Goal: Task Accomplishment & Management: Complete application form

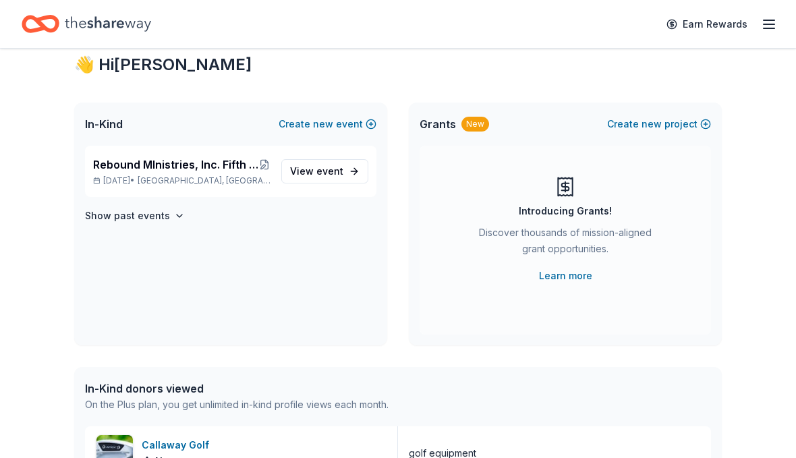
scroll to position [37, 0]
click at [295, 171] on span "View event" at bounding box center [316, 172] width 53 height 16
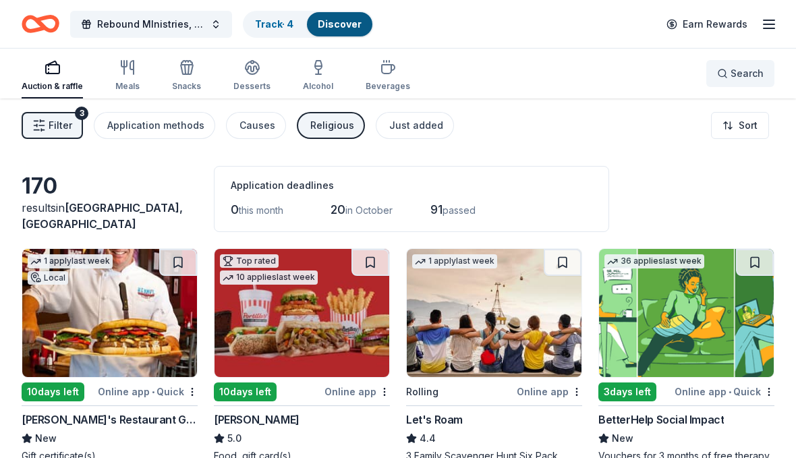
click at [770, 75] on button "Search" at bounding box center [740, 73] width 68 height 27
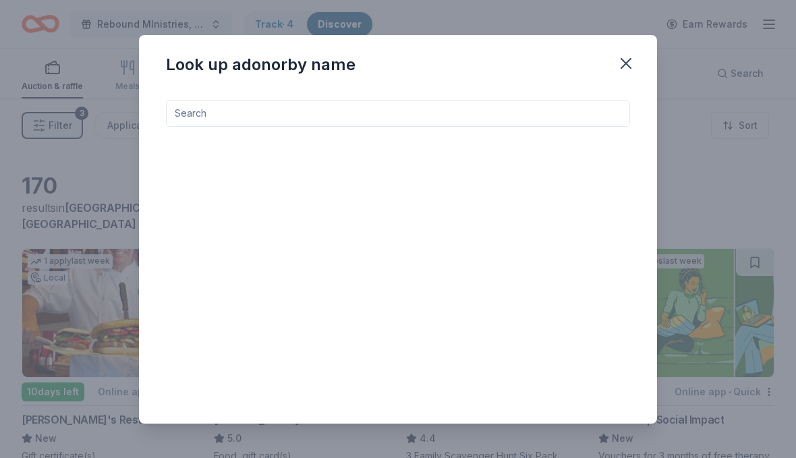
click at [628, 104] on input at bounding box center [398, 113] width 464 height 27
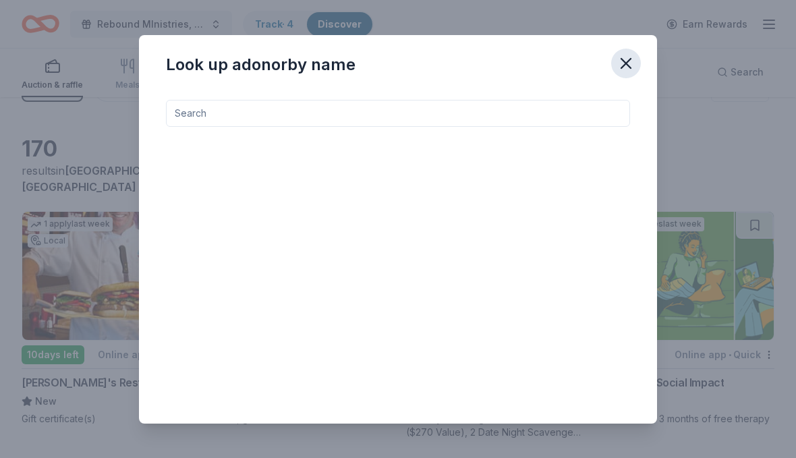
click at [627, 63] on icon "button" at bounding box center [625, 63] width 9 height 9
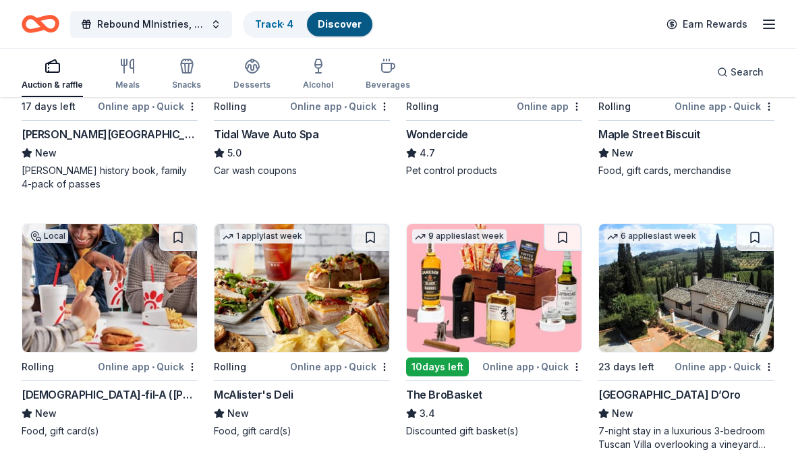
scroll to position [1067, 0]
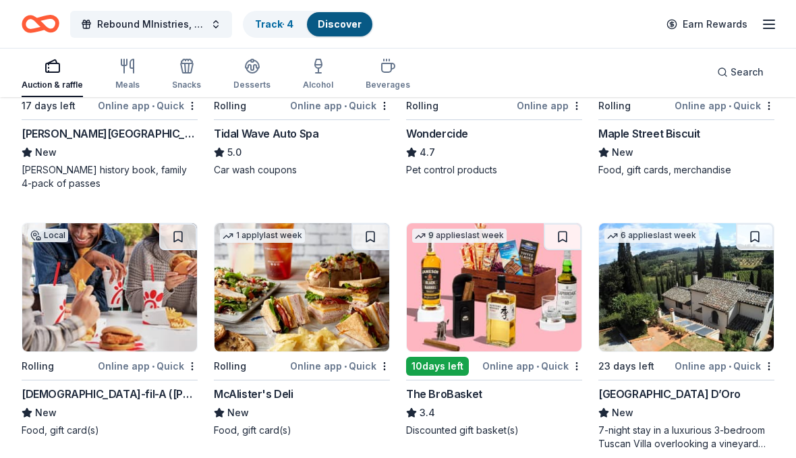
click at [608, 387] on div "[GEOGRAPHIC_DATA] D’Oro" at bounding box center [669, 394] width 142 height 16
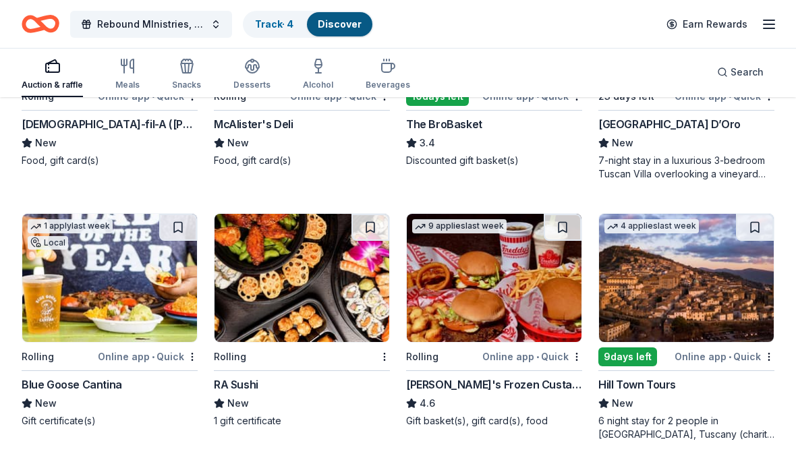
scroll to position [1336, 0]
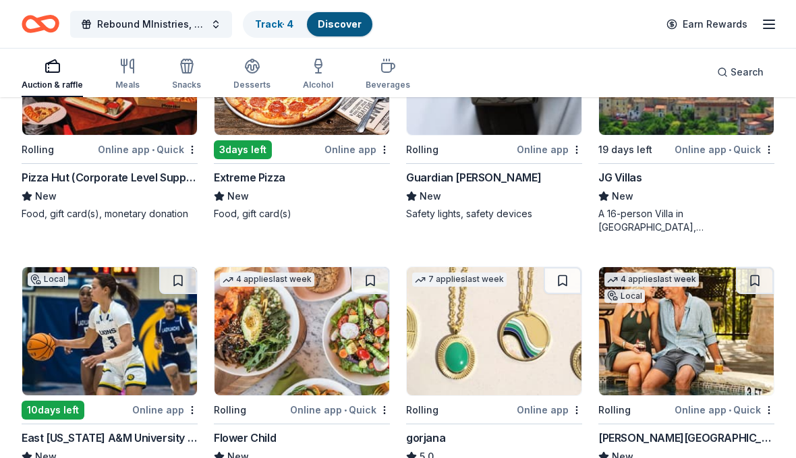
scroll to position [2064, 0]
click at [431, 403] on div "Rolling" at bounding box center [422, 410] width 32 height 16
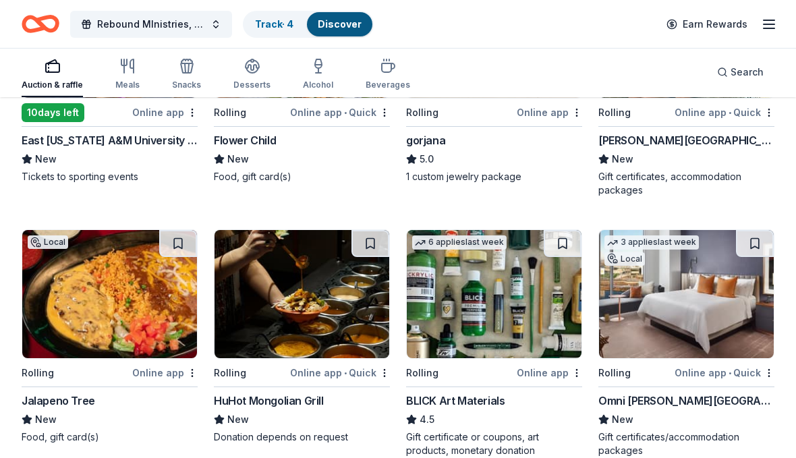
scroll to position [2361, 0]
click at [749, 354] on img at bounding box center [686, 294] width 175 height 128
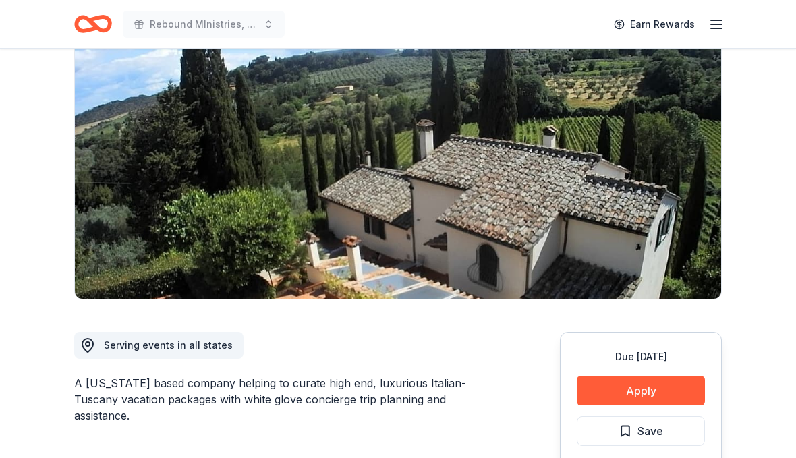
scroll to position [111, 0]
click at [595, 393] on button "Apply" at bounding box center [640, 391] width 128 height 30
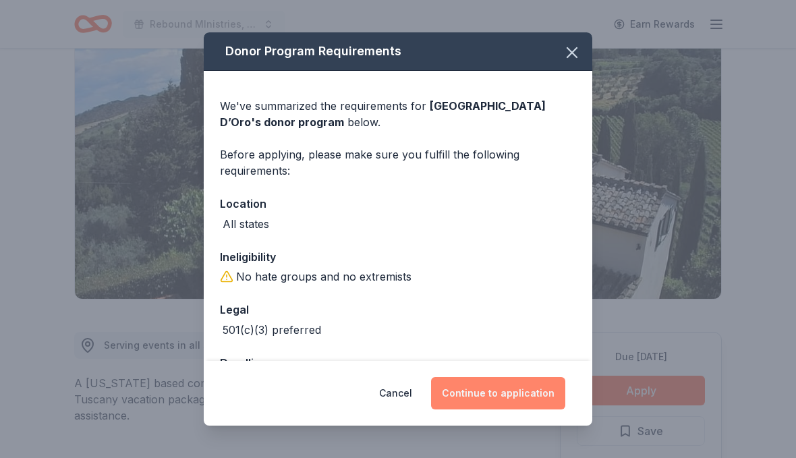
click at [471, 409] on button "Continue to application" at bounding box center [498, 393] width 134 height 32
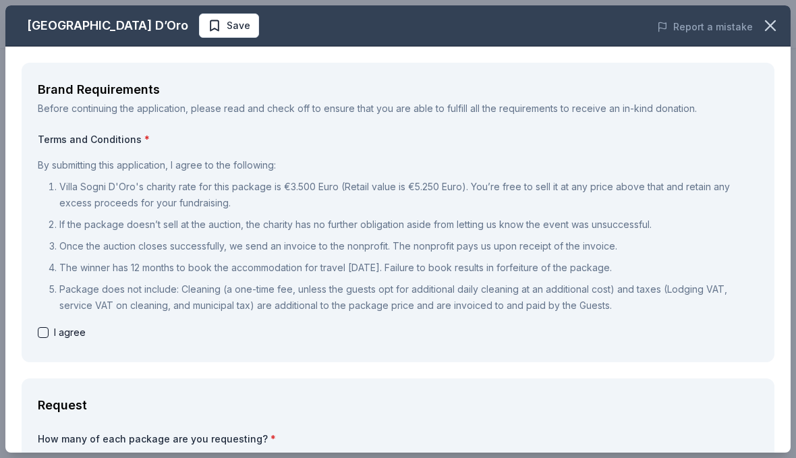
scroll to position [0, 0]
click at [773, 35] on button "button" at bounding box center [770, 26] width 30 height 30
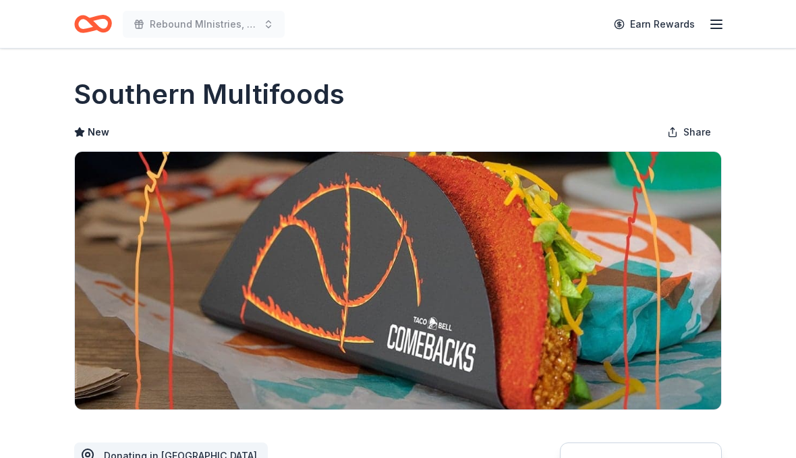
click at [610, 7] on div "Rebound MInistries, Inc. Fifth Anniversary Golf Tournament & Auction Earn Rewar…" at bounding box center [398, 24] width 690 height 48
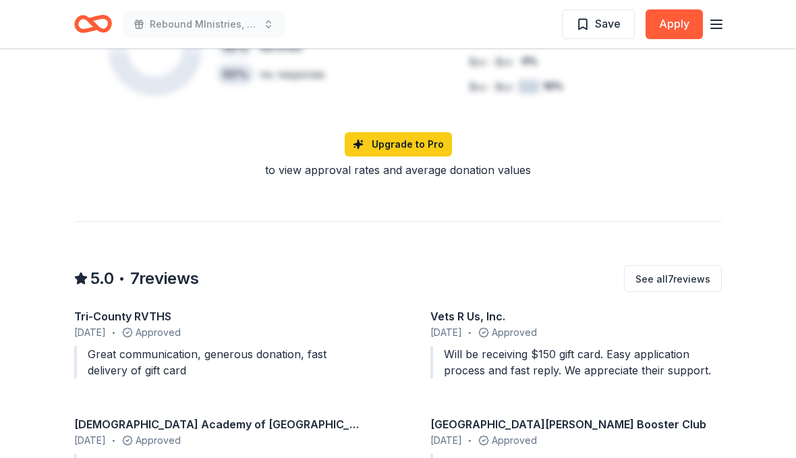
scroll to position [1027, 0]
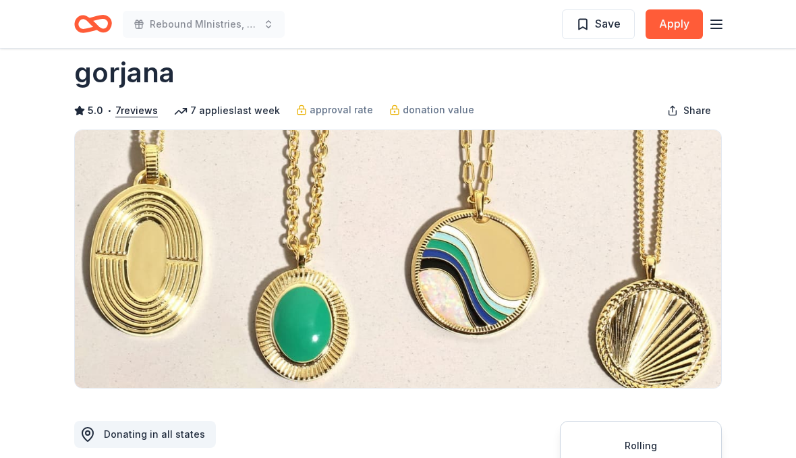
scroll to position [0, 0]
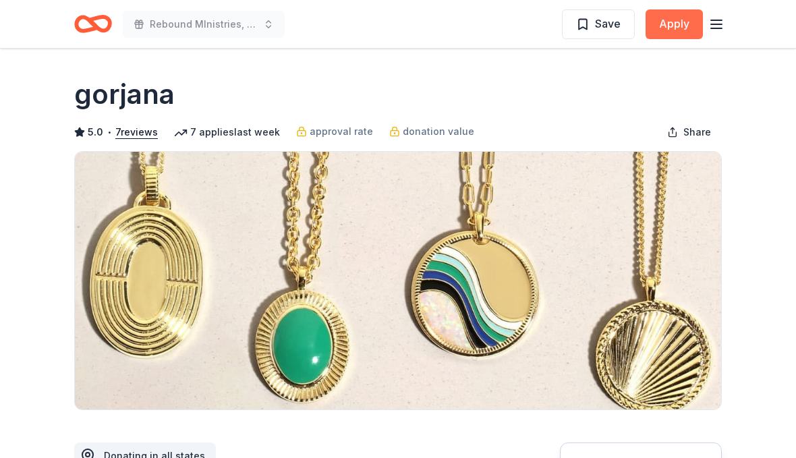
click at [678, 26] on button "Apply" at bounding box center [673, 24] width 57 height 30
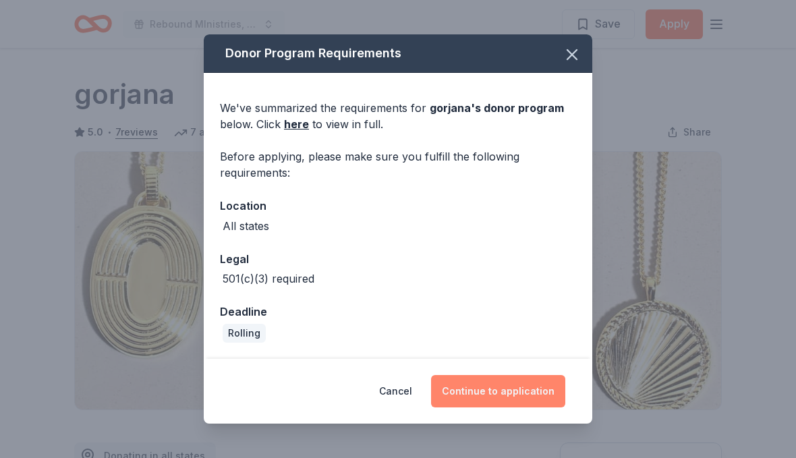
click at [556, 390] on button "Continue to application" at bounding box center [498, 391] width 134 height 32
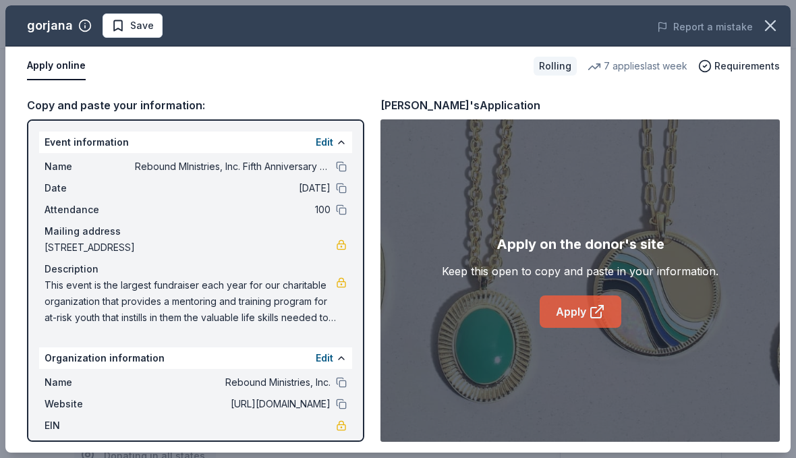
click at [608, 318] on link "Apply" at bounding box center [580, 311] width 82 height 32
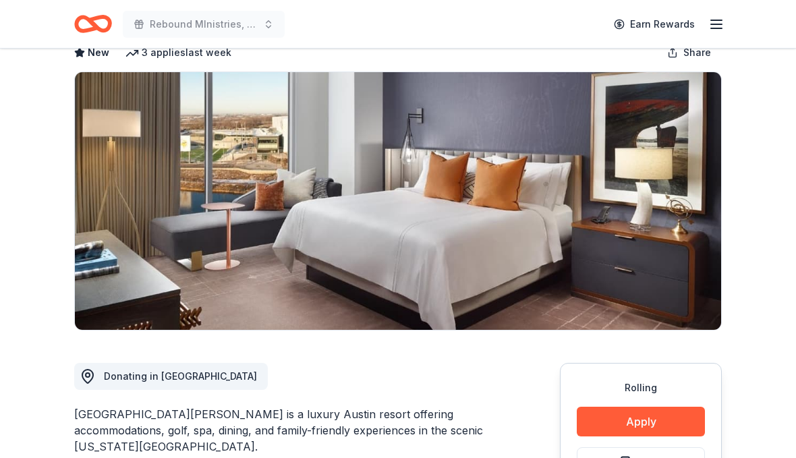
scroll to position [80, 0]
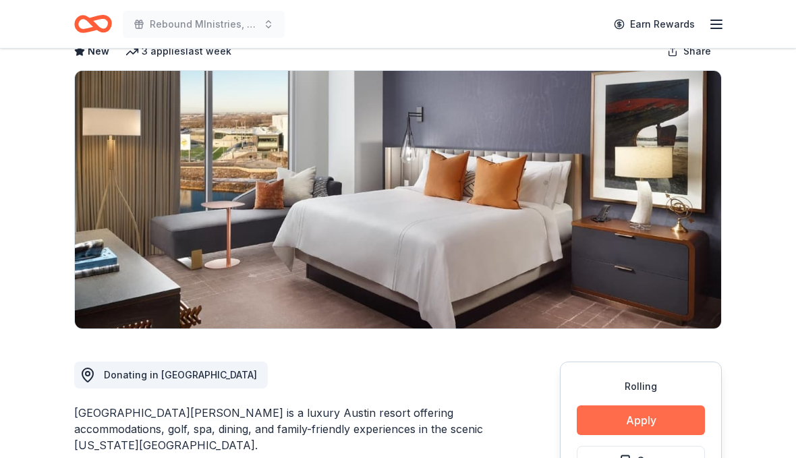
click at [692, 417] on button "Apply" at bounding box center [640, 421] width 128 height 30
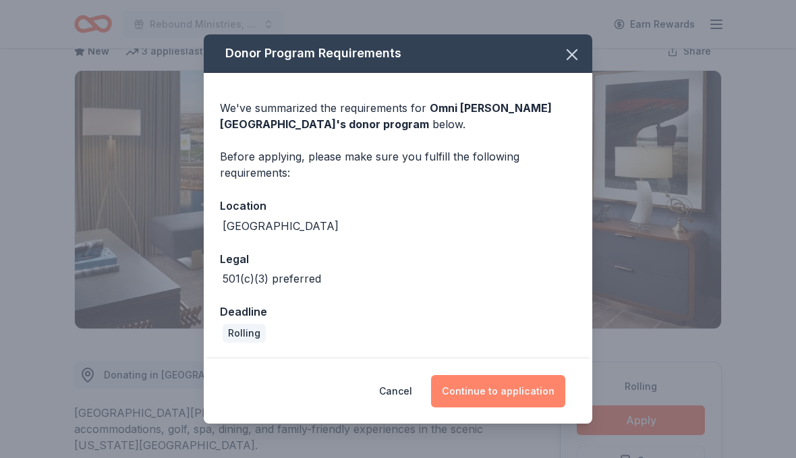
click at [494, 407] on button "Continue to application" at bounding box center [498, 391] width 134 height 32
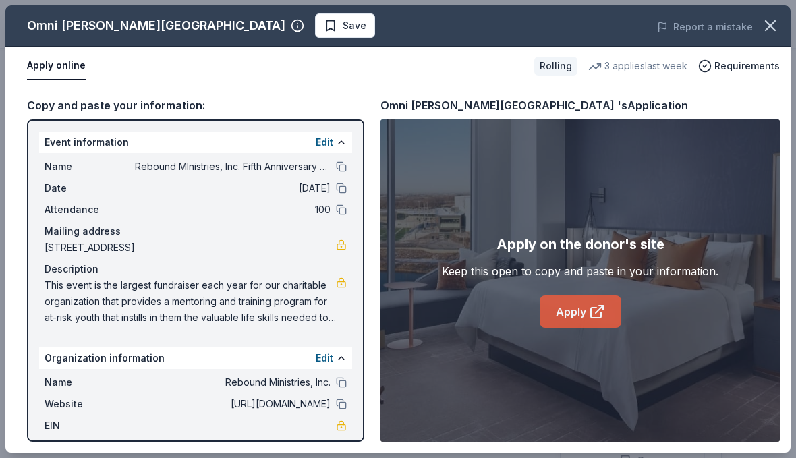
click at [581, 328] on link "Apply" at bounding box center [580, 311] width 82 height 32
